Goal: Task Accomplishment & Management: Manage account settings

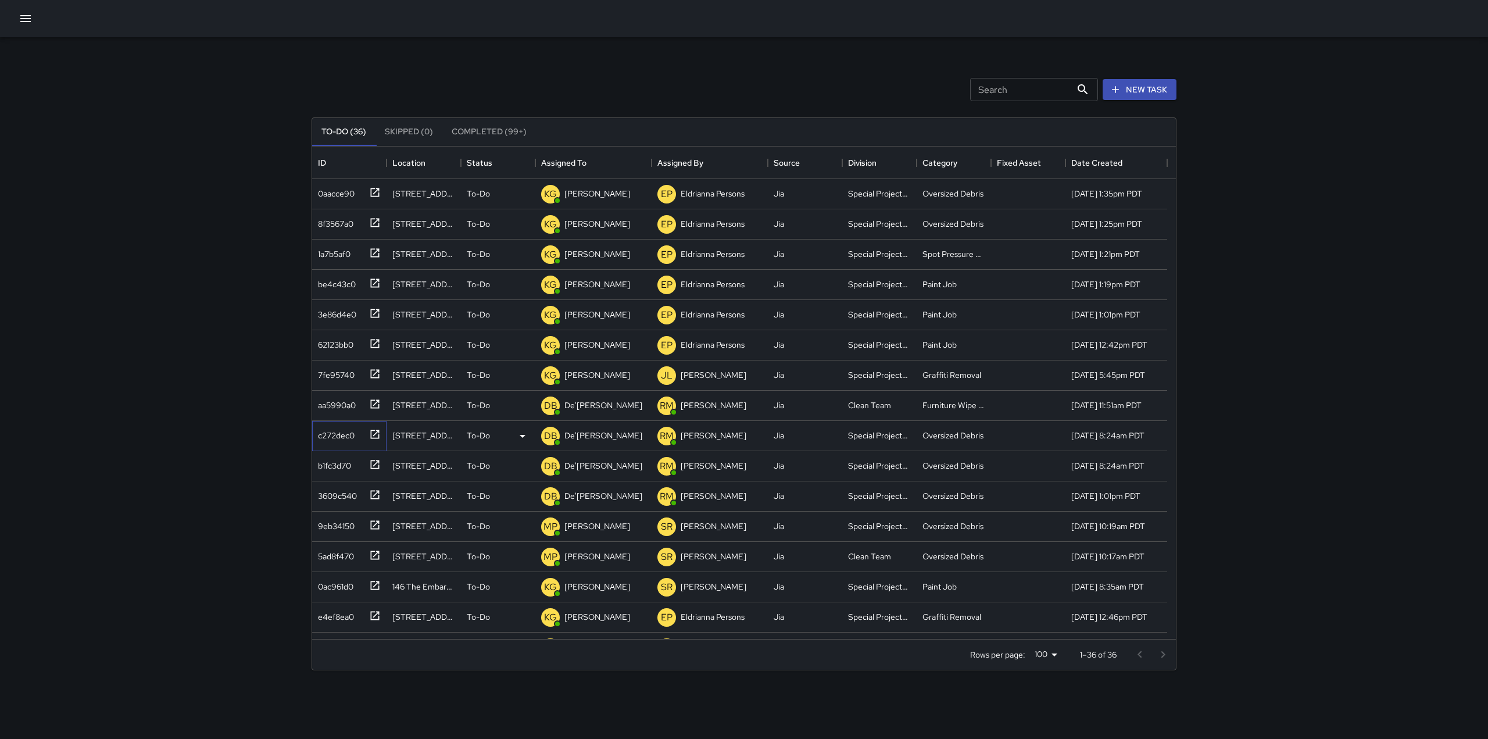
click at [374, 436] on icon at bounding box center [375, 434] width 9 height 9
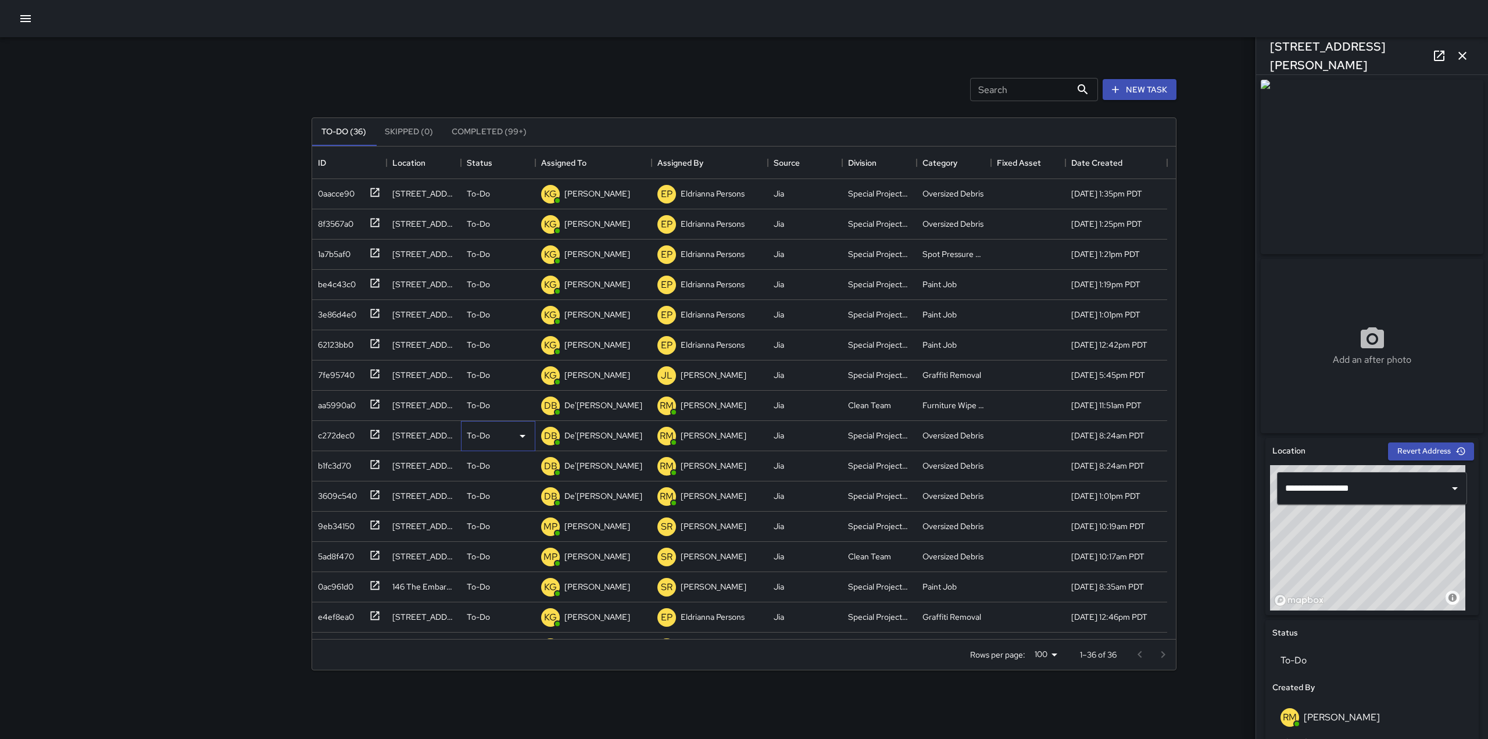
click at [522, 445] on div "To-Do" at bounding box center [498, 436] width 74 height 30
click at [491, 506] on li "Completed" at bounding box center [498, 509] width 73 height 21
click at [478, 434] on p "To-Do" at bounding box center [478, 436] width 23 height 12
click at [490, 513] on li "Completed" at bounding box center [498, 509] width 73 height 21
click at [523, 409] on icon at bounding box center [523, 406] width 14 height 14
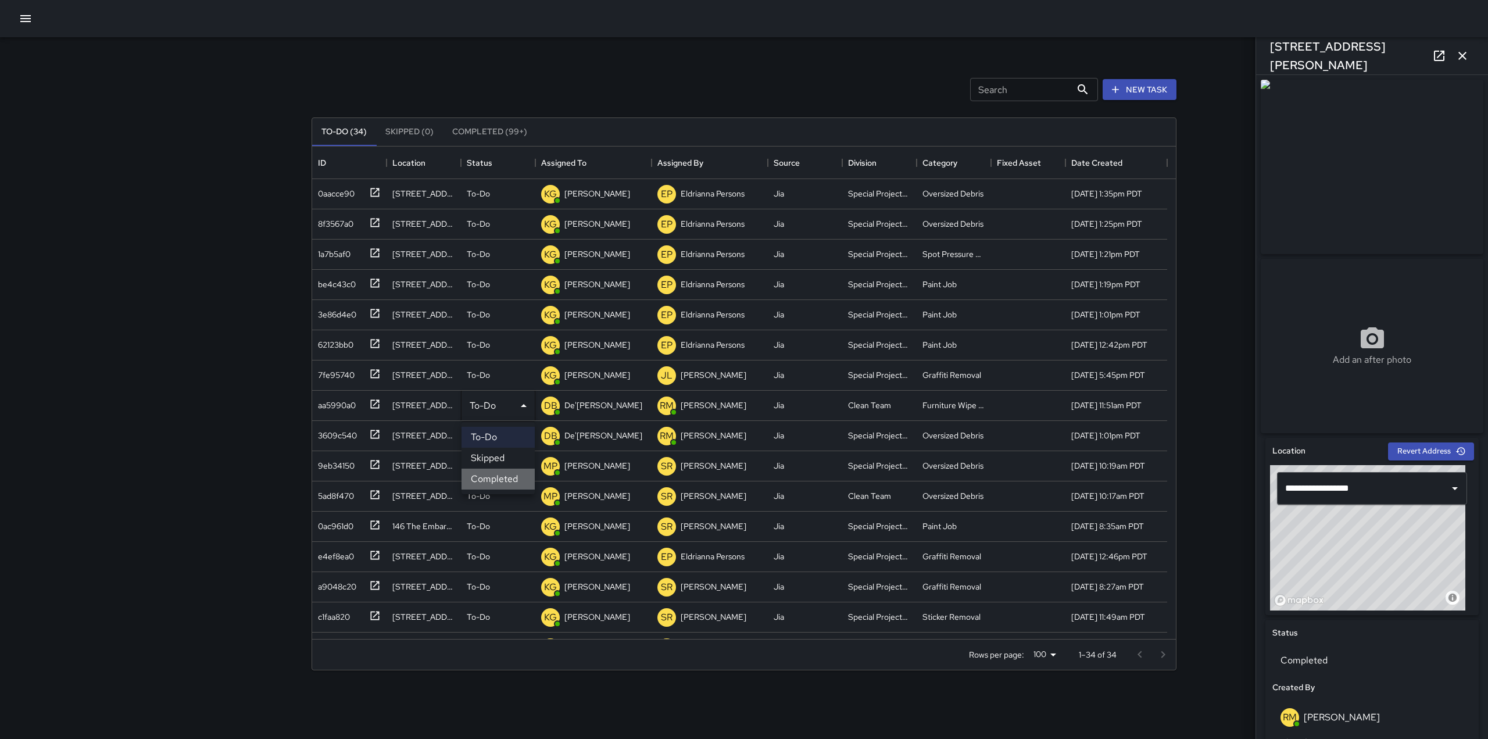
click at [495, 473] on li "Completed" at bounding box center [498, 479] width 73 height 21
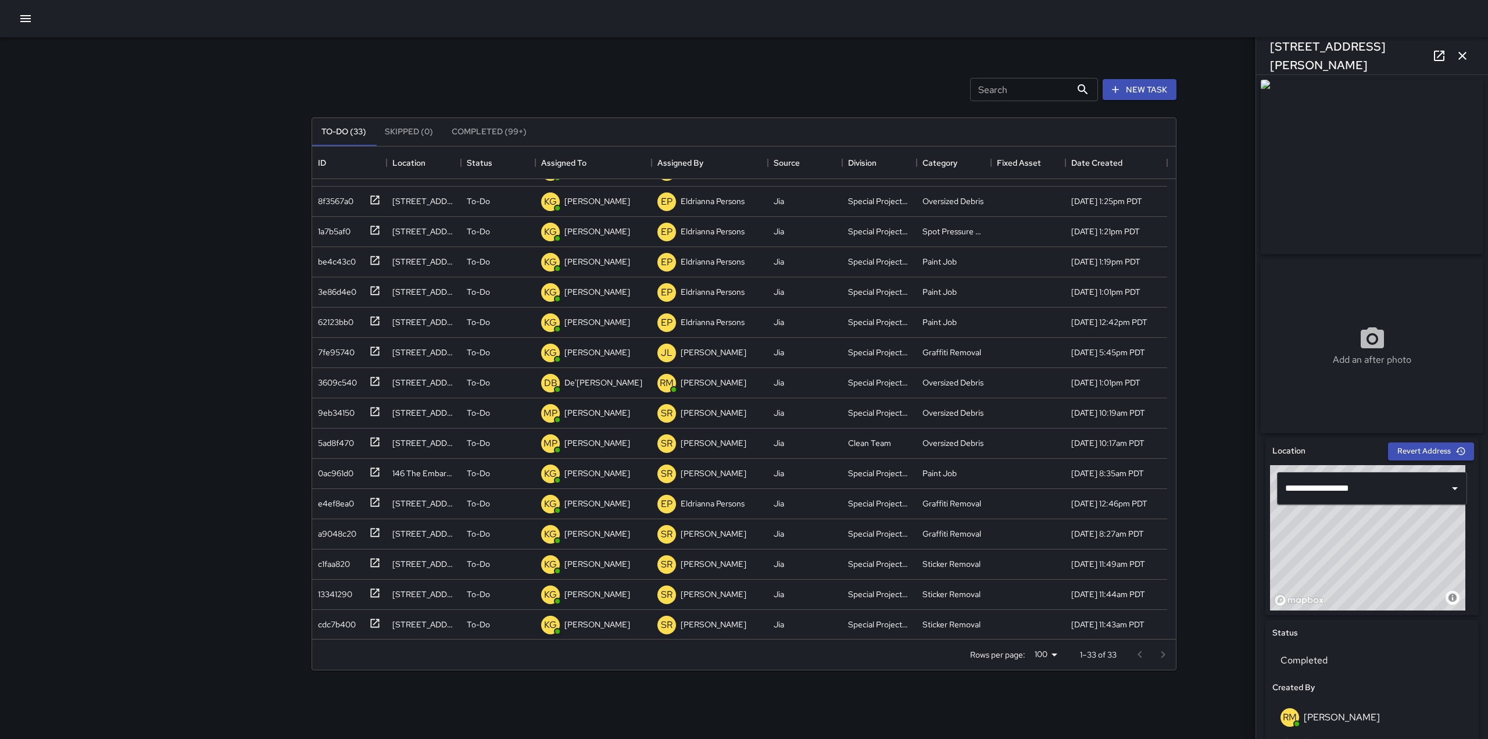
scroll to position [23, 0]
click at [517, 409] on icon at bounding box center [523, 413] width 14 height 14
click at [490, 490] on li "Completed" at bounding box center [498, 486] width 73 height 21
click at [498, 407] on div "To-Do" at bounding box center [498, 413] width 63 height 14
click at [494, 486] on li "Completed" at bounding box center [498, 486] width 73 height 21
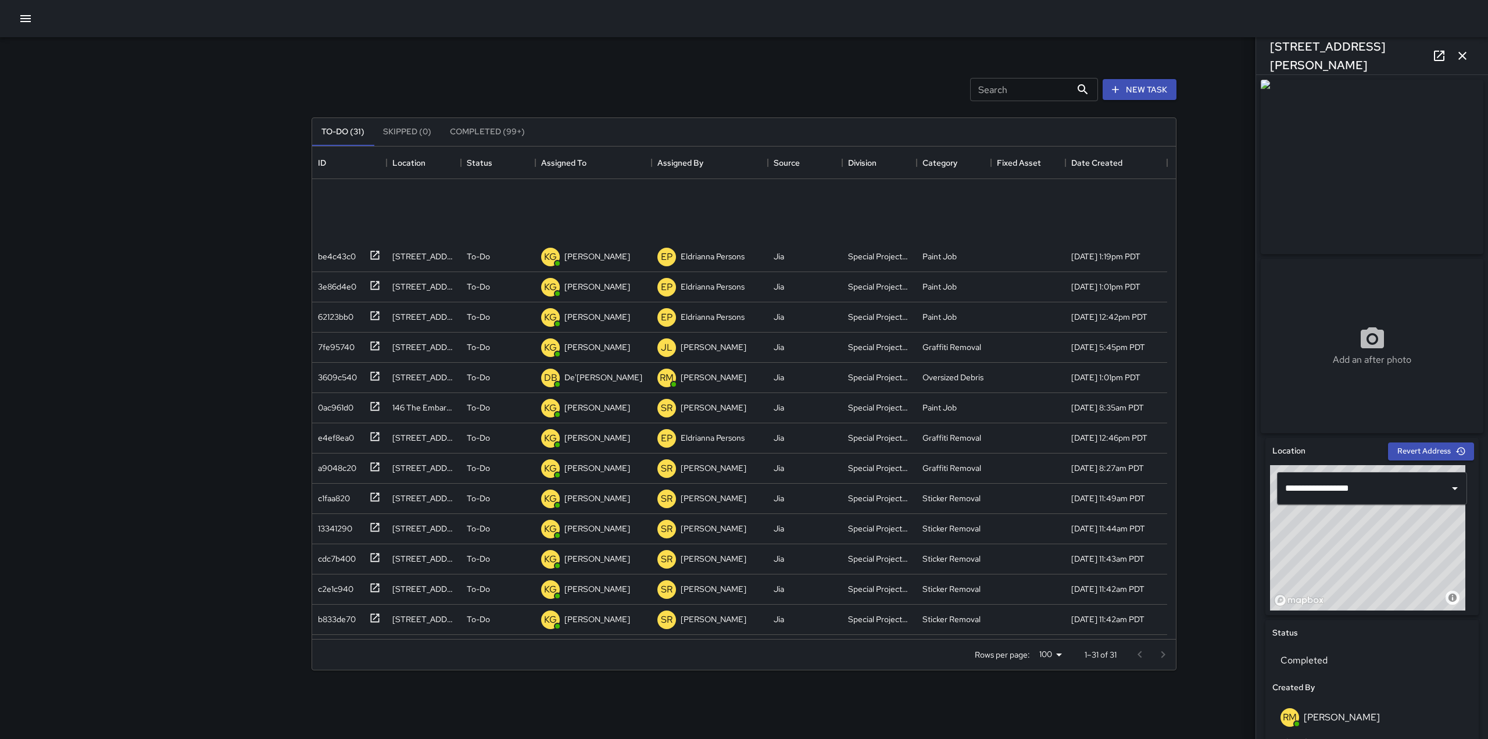
scroll to position [0, 0]
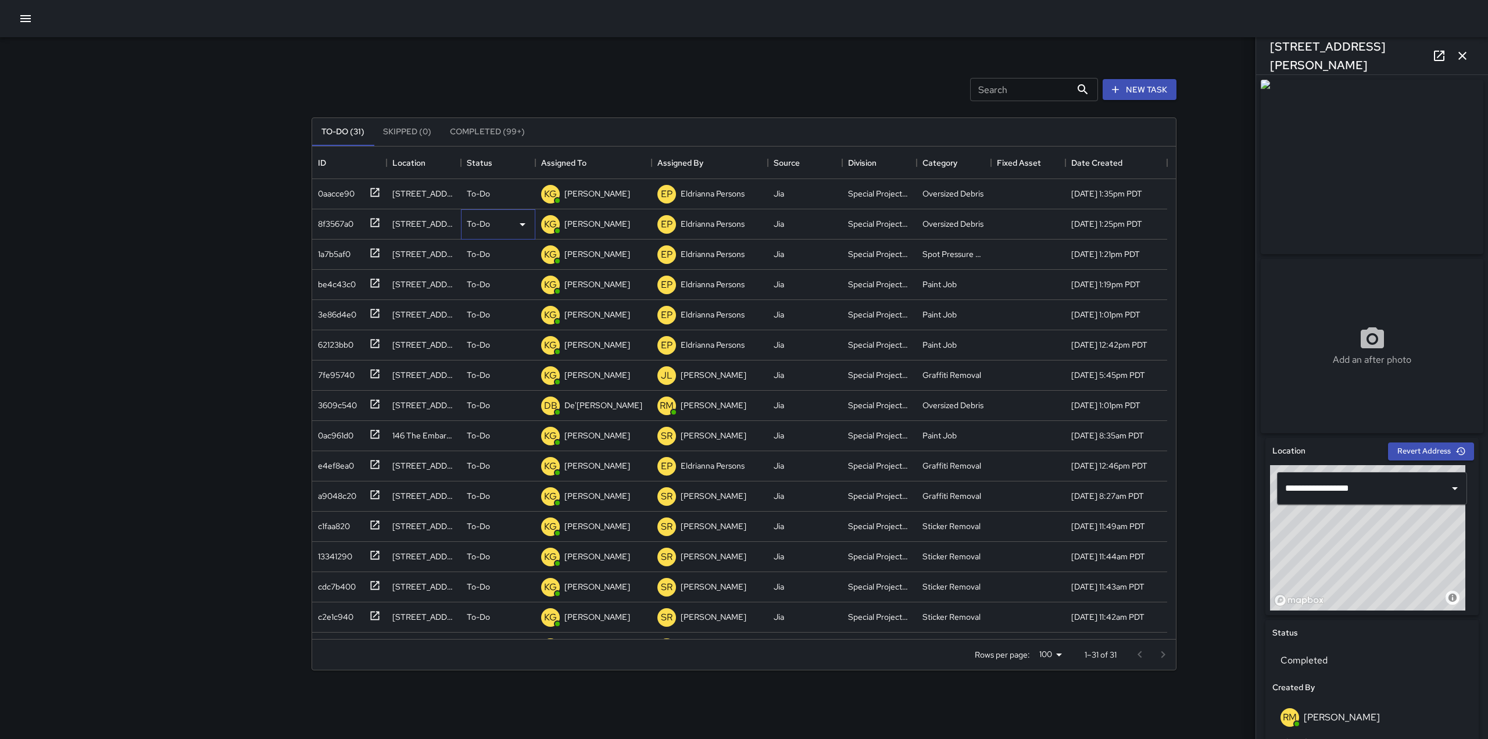
click at [530, 222] on div "To-Do" at bounding box center [498, 224] width 74 height 30
click at [492, 293] on li "Completed" at bounding box center [498, 297] width 73 height 21
click at [503, 196] on div "To-Do" at bounding box center [498, 194] width 63 height 14
click at [493, 270] on li "Completed" at bounding box center [498, 267] width 73 height 21
